Goal: Task Accomplishment & Management: Manage account settings

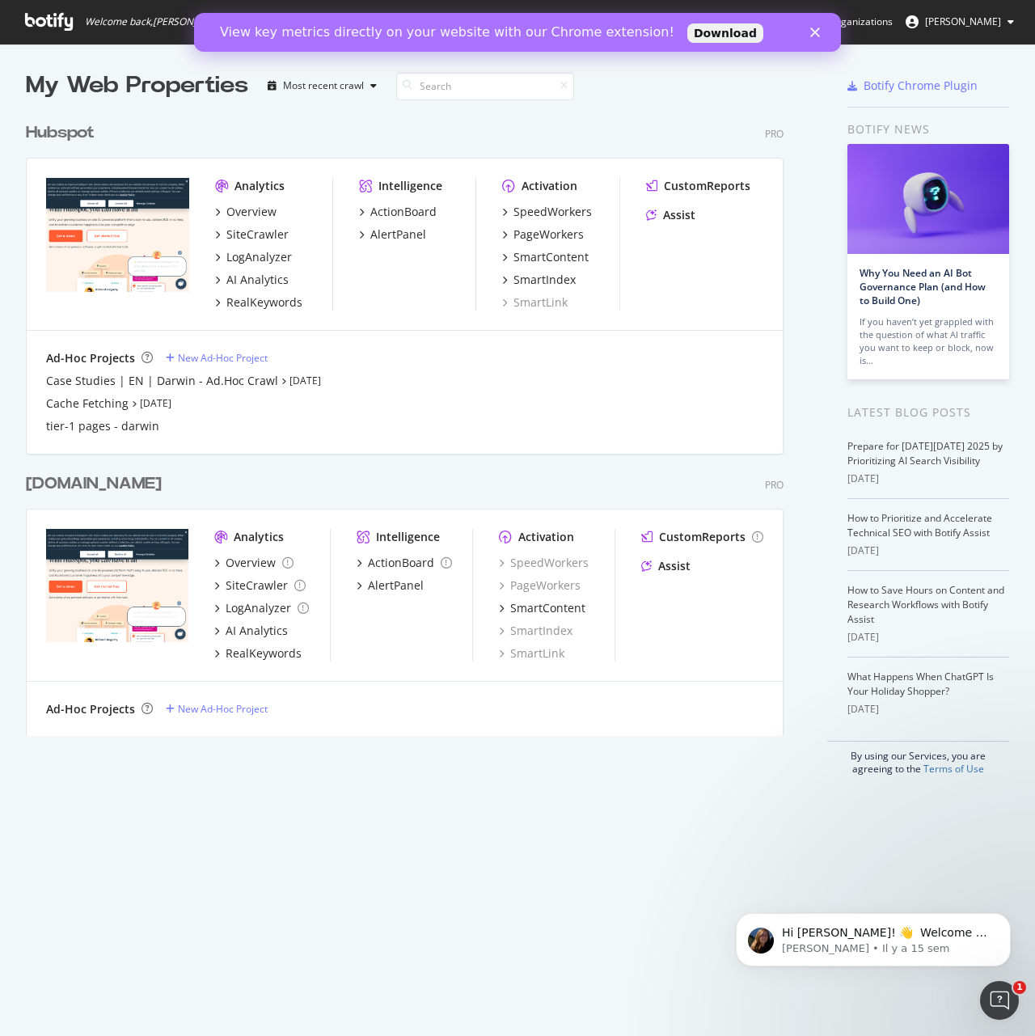
click at [70, 142] on div "Hubspot" at bounding box center [60, 132] width 69 height 23
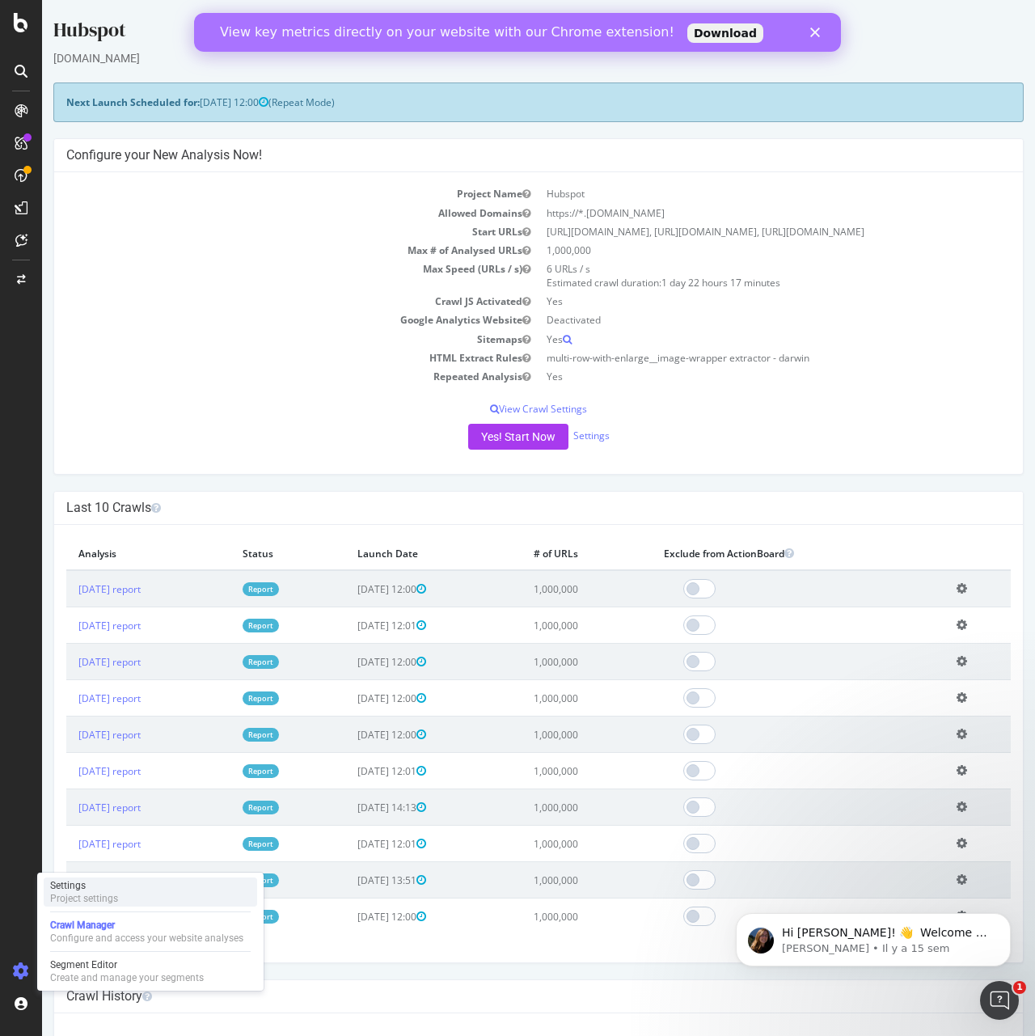
click at [144, 887] on div "Settings Project settings" at bounding box center [151, 892] width 214 height 29
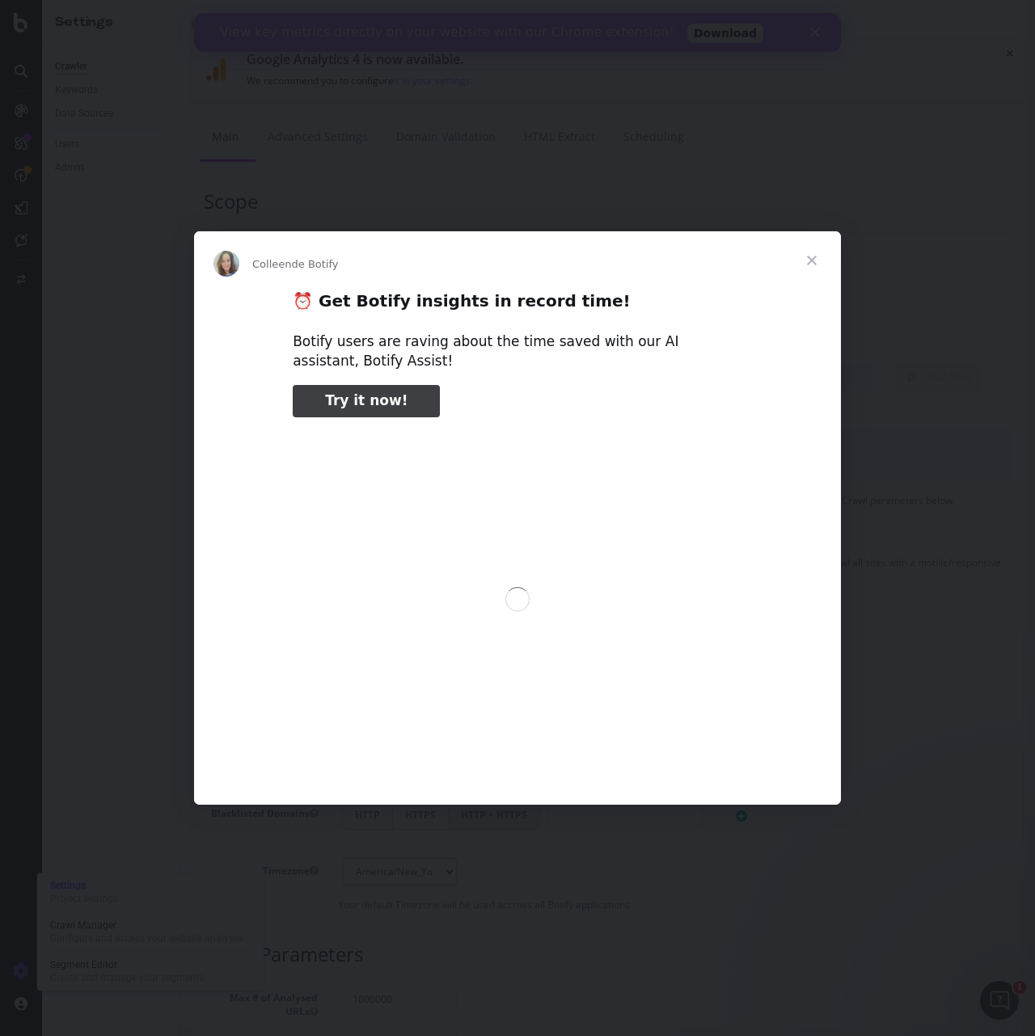
click at [256, 100] on div "Intercom Messenger" at bounding box center [517, 518] width 1035 height 1036
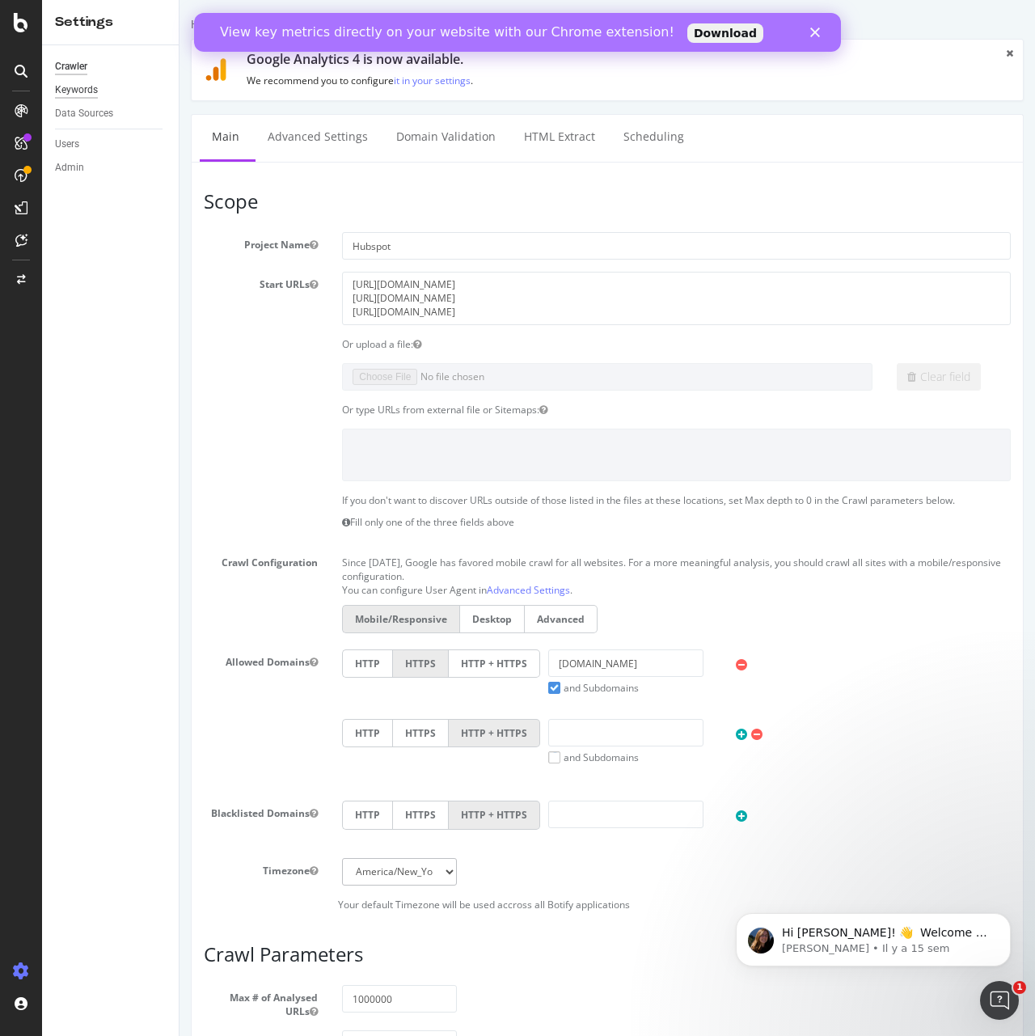
click at [76, 87] on div "Keywords" at bounding box center [76, 90] width 43 height 17
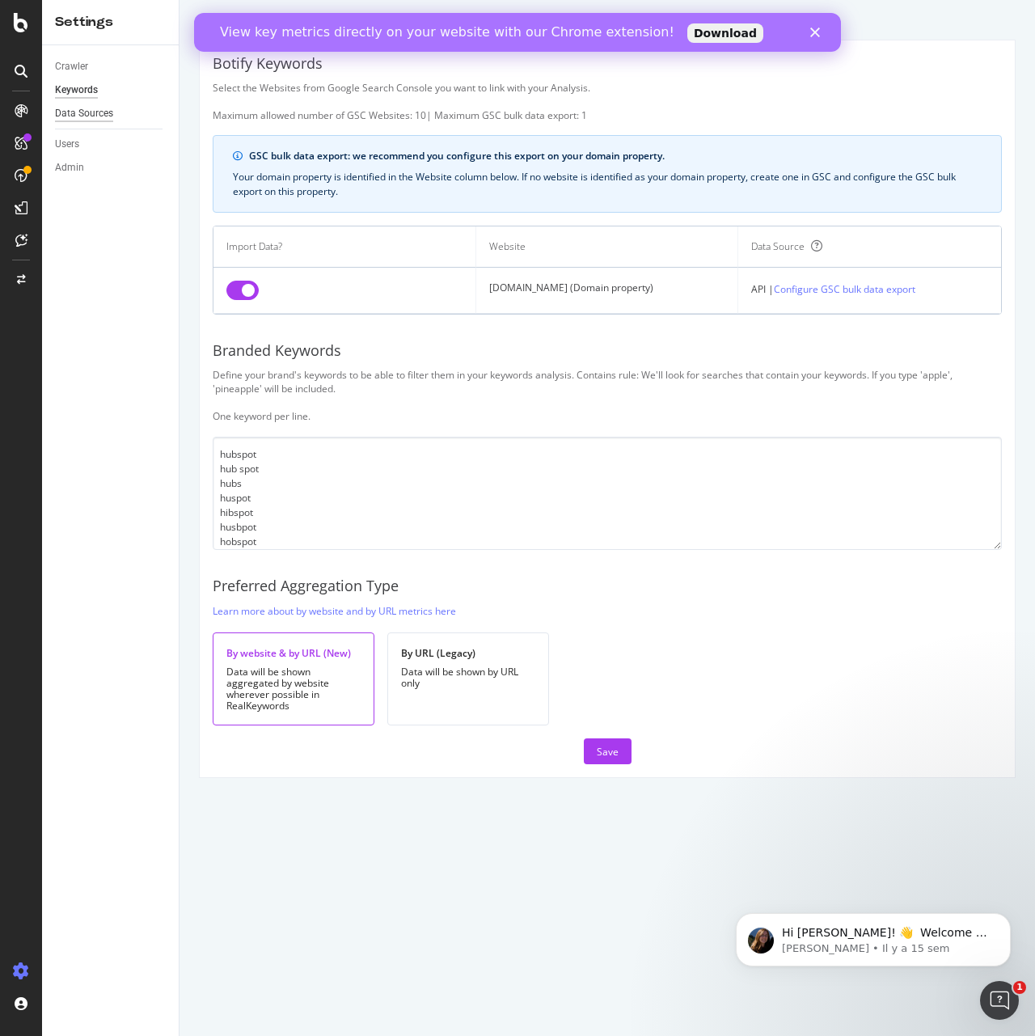
click at [111, 112] on div "Data Sources" at bounding box center [84, 113] width 58 height 17
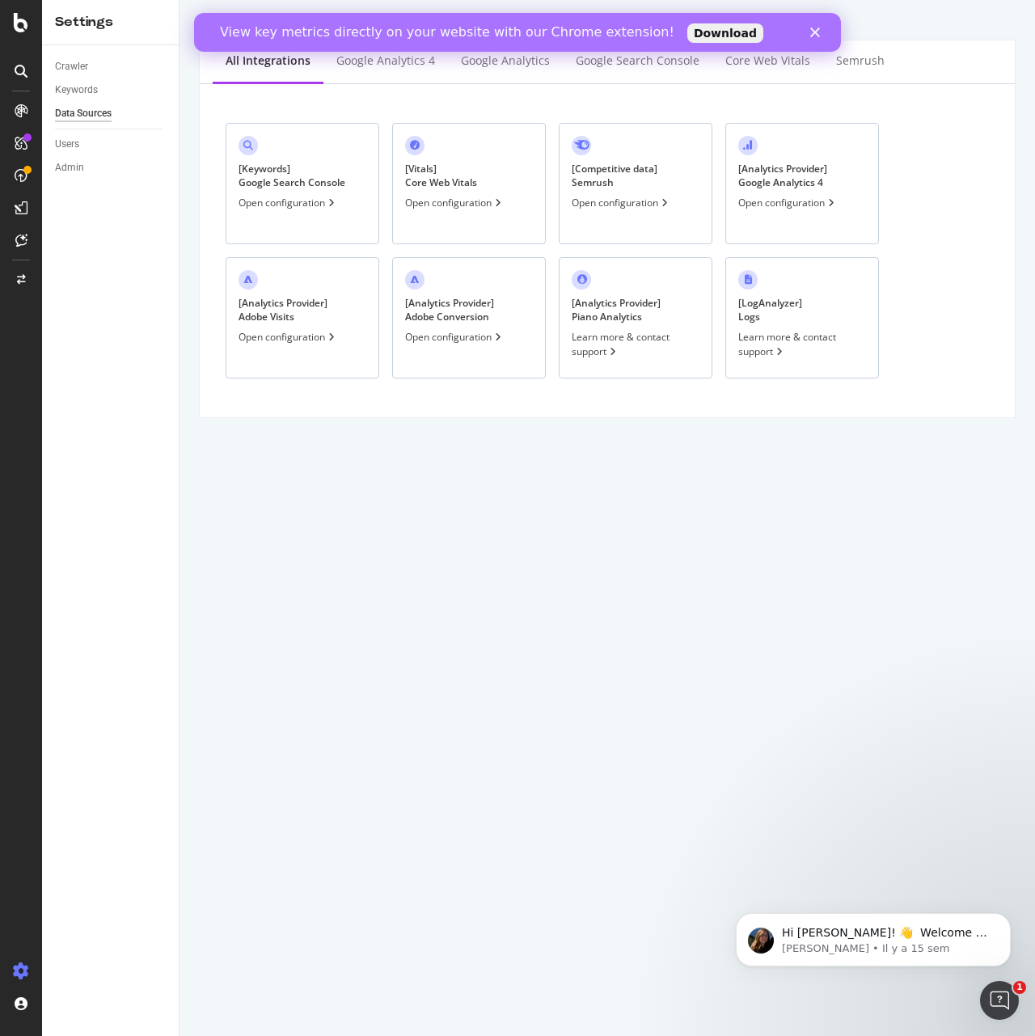
click at [273, 175] on div "[ Keywords ] Google Search Console" at bounding box center [292, 175] width 107 height 27
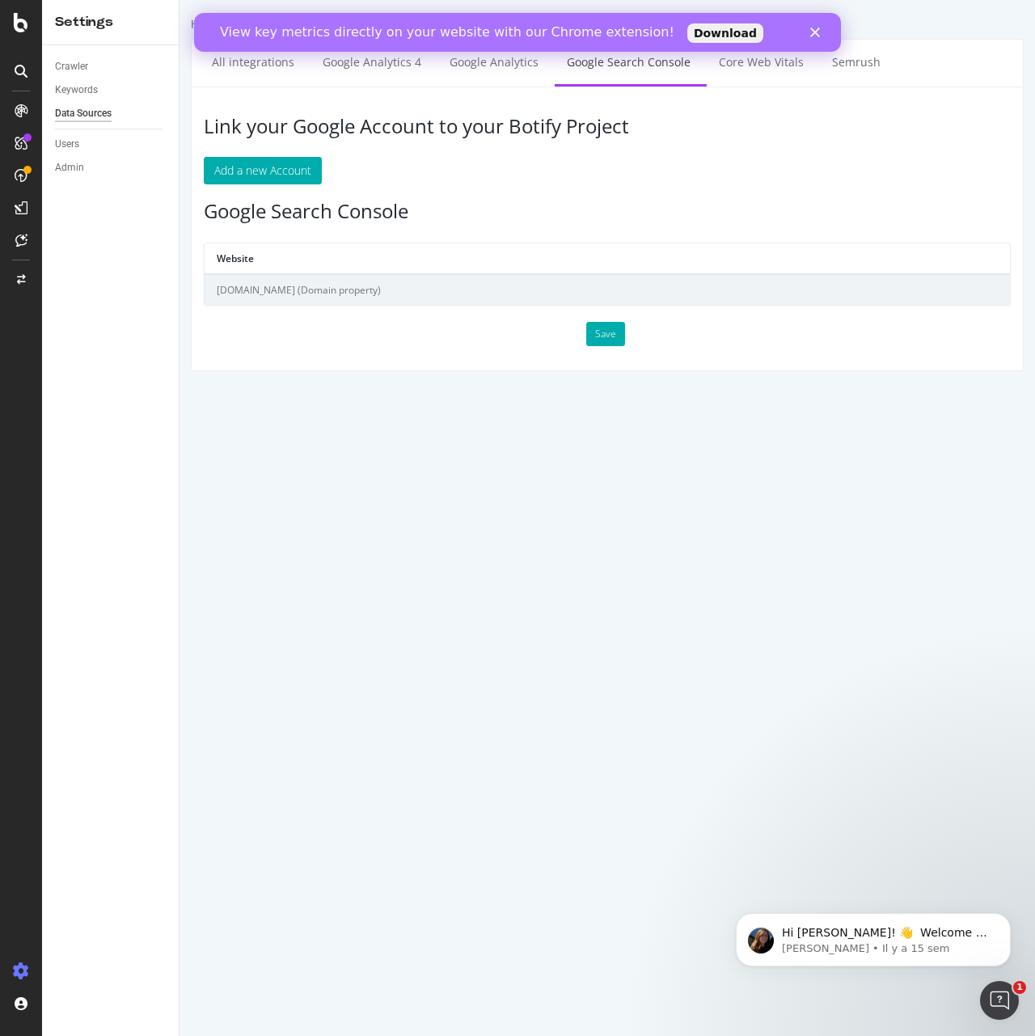
click at [591, 186] on div "Link your Google Account to your Botify Project Add a new Account Google Search…" at bounding box center [607, 229] width 833 height 285
click at [79, 95] on div "Keywords" at bounding box center [76, 90] width 43 height 17
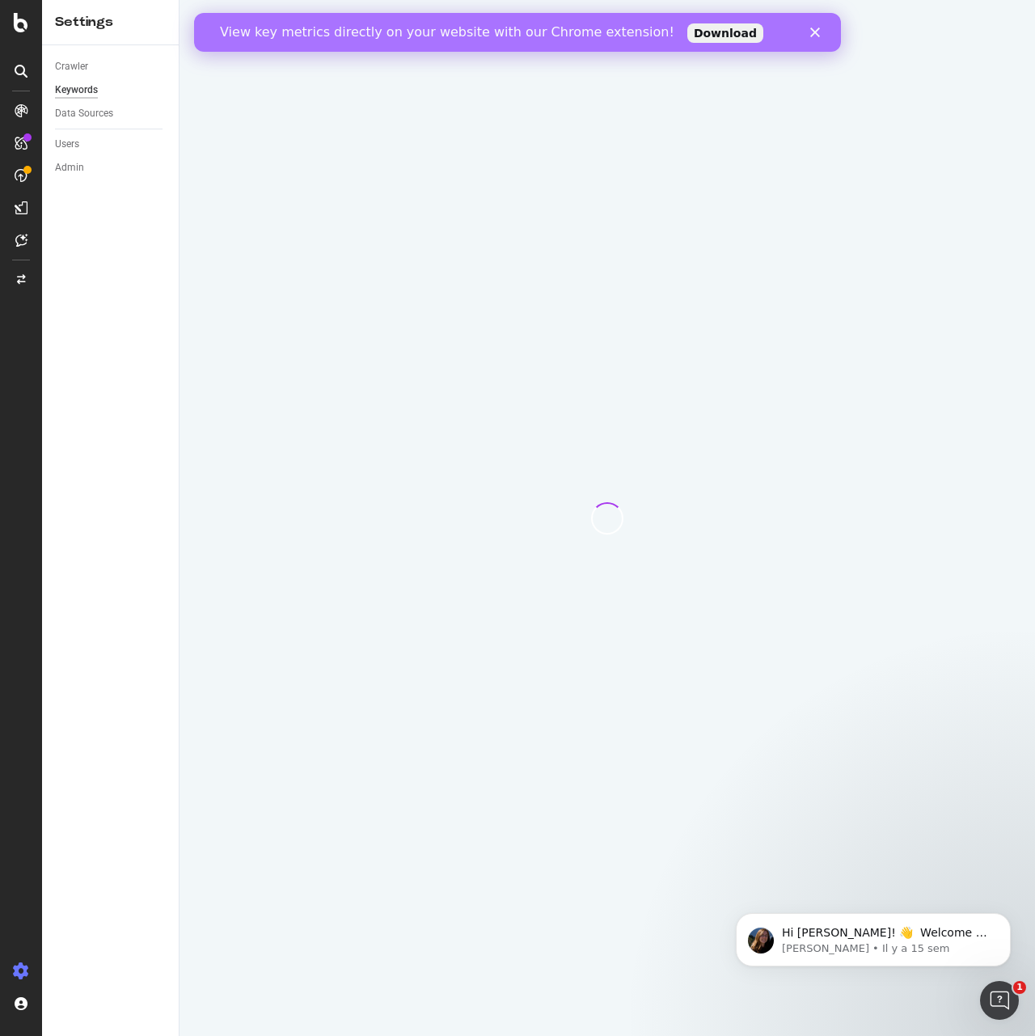
click at [817, 36] on icon "Fermer" at bounding box center [815, 32] width 10 height 10
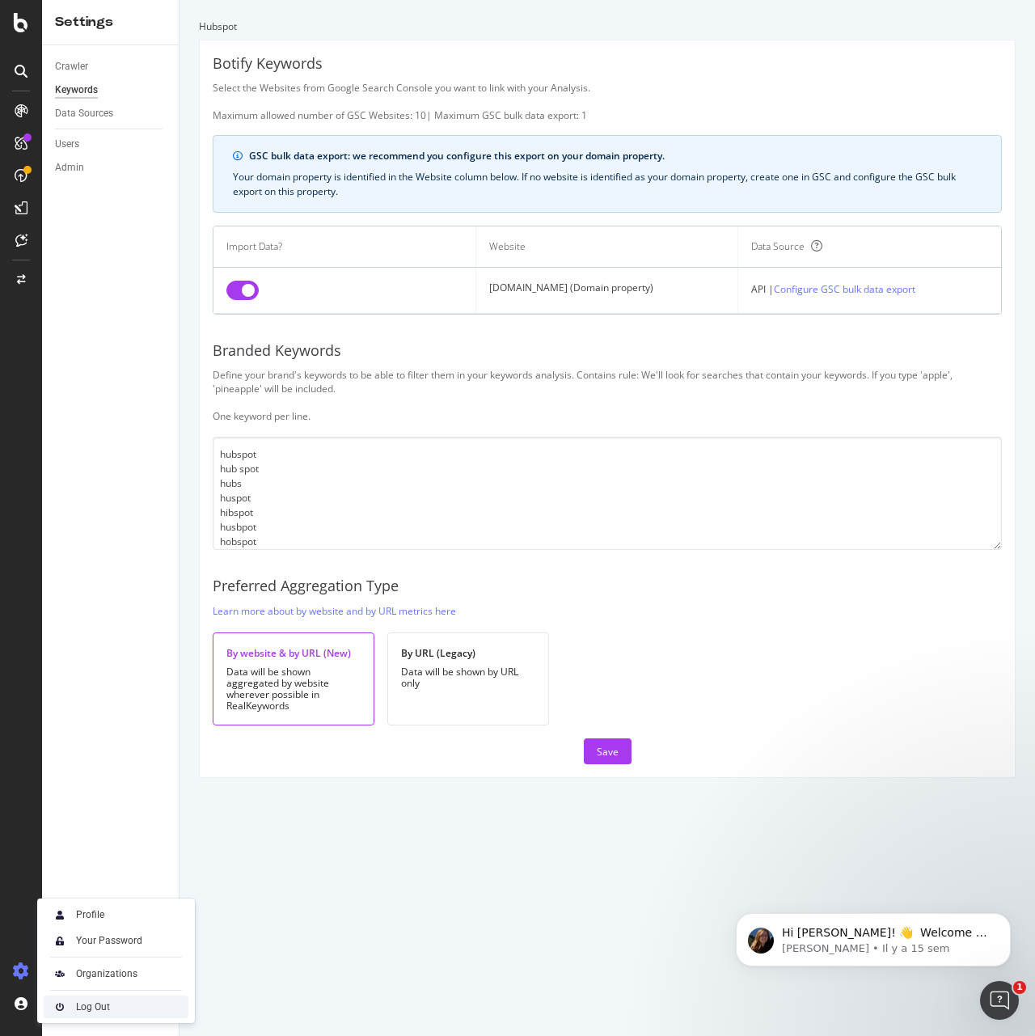
click at [75, 1009] on div "Log Out" at bounding box center [116, 1007] width 145 height 23
